Goal: Task Accomplishment & Management: Complete application form

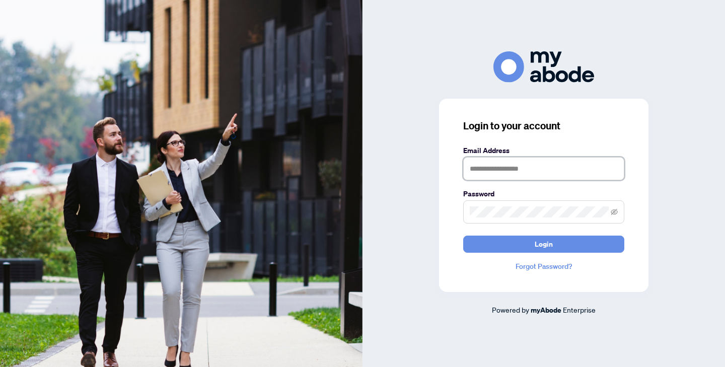
click at [503, 172] on input "text" at bounding box center [543, 168] width 161 height 23
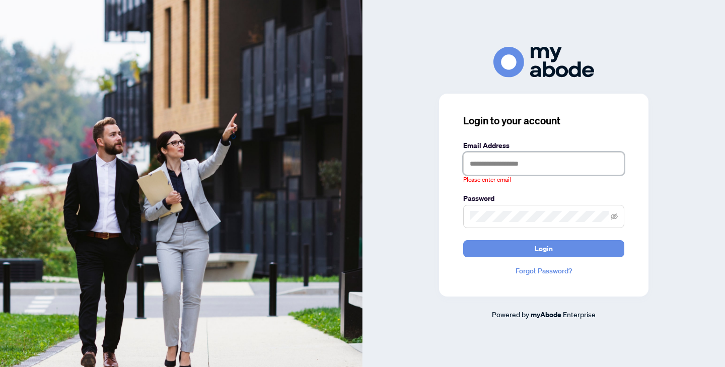
type input "**********"
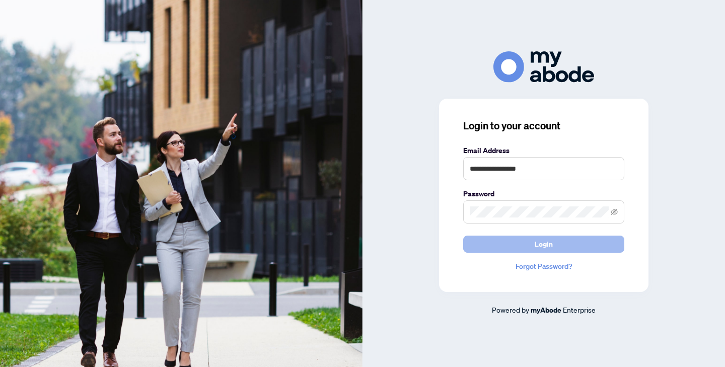
click at [537, 236] on button "Login" at bounding box center [543, 244] width 161 height 17
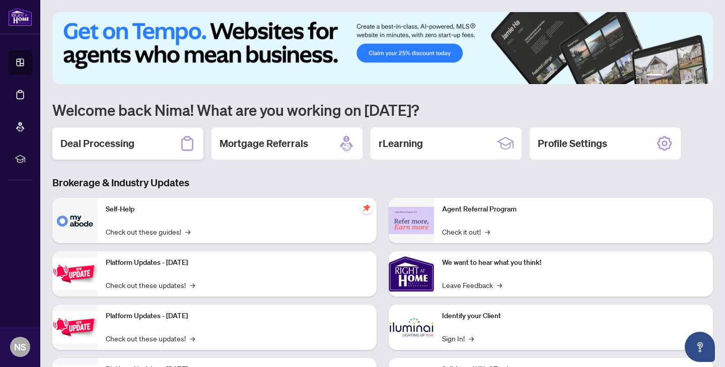
click at [104, 149] on h2 "Deal Processing" at bounding box center [97, 143] width 74 height 14
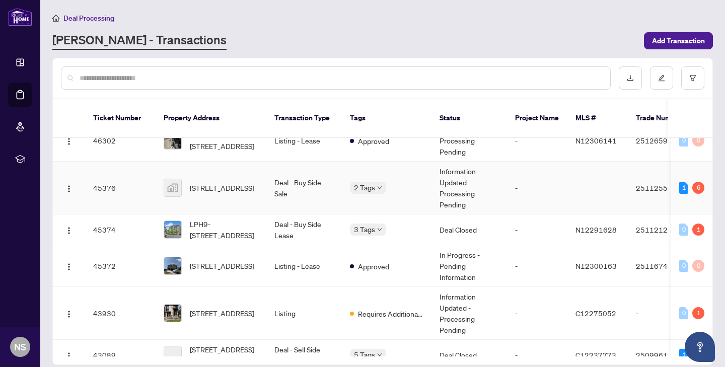
scroll to position [554, 0]
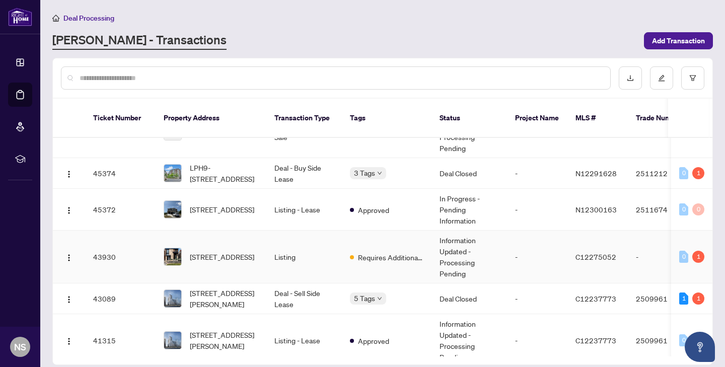
click at [277, 239] on td "Listing" at bounding box center [304, 257] width 76 height 53
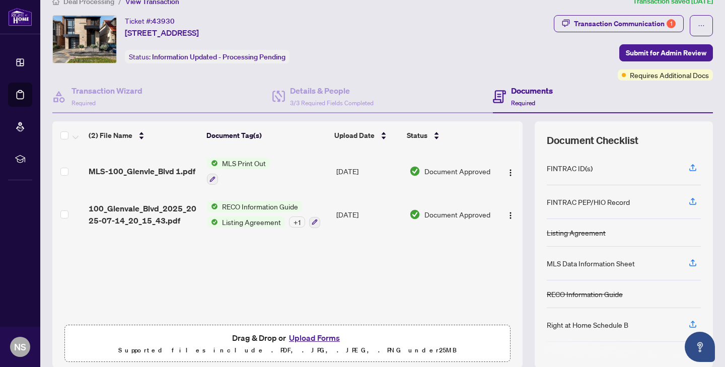
scroll to position [54, 0]
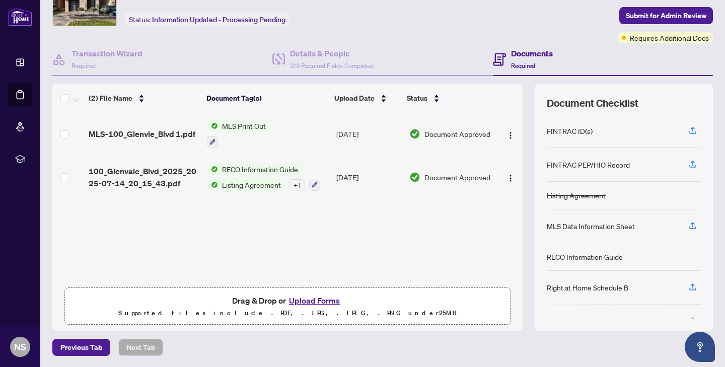
click at [322, 297] on button "Upload Forms" at bounding box center [314, 300] width 57 height 13
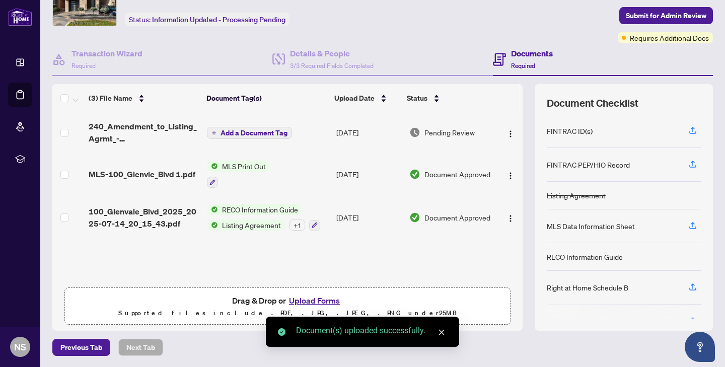
scroll to position [0, 0]
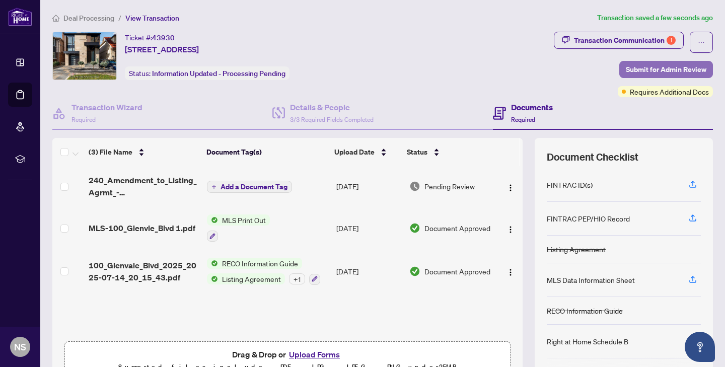
click at [650, 69] on span "Submit for Admin Review" at bounding box center [666, 69] width 81 height 16
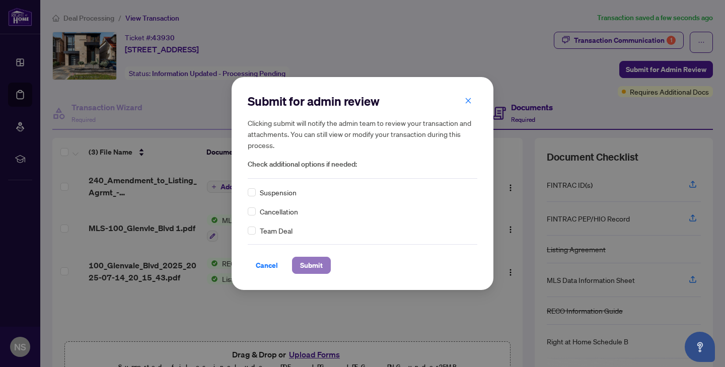
click at [312, 265] on span "Submit" at bounding box center [311, 265] width 23 height 16
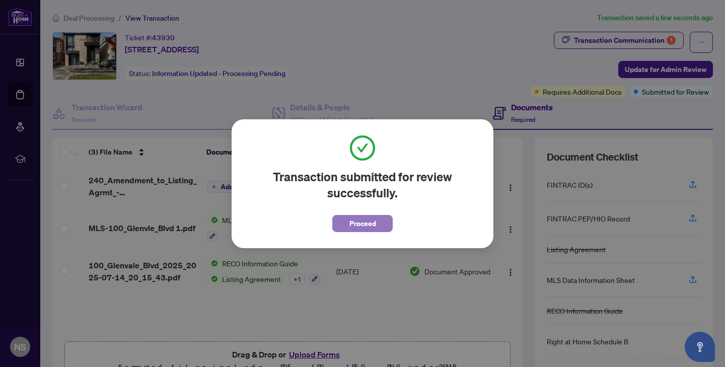
click at [377, 226] on button "Proceed" at bounding box center [362, 223] width 60 height 17
